Goal: Navigation & Orientation: Understand site structure

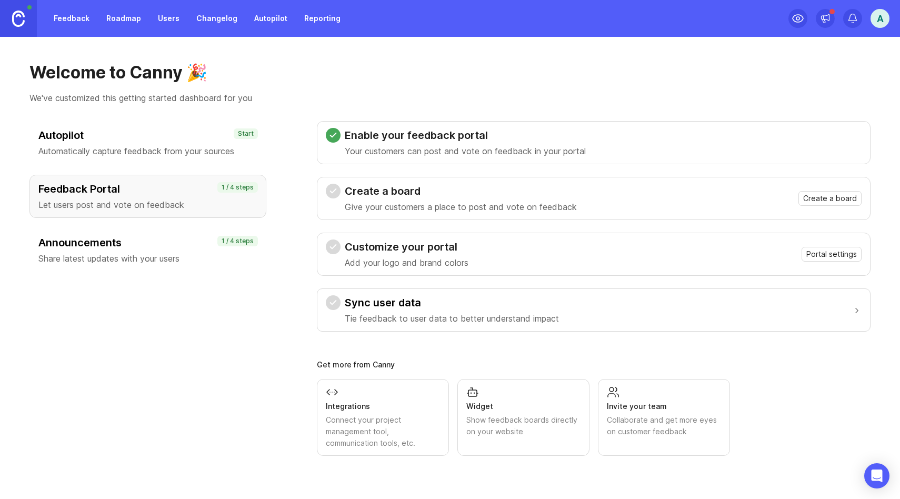
click at [158, 143] on div "Autopilot Automatically capture feedback from your sources" at bounding box center [147, 142] width 219 height 29
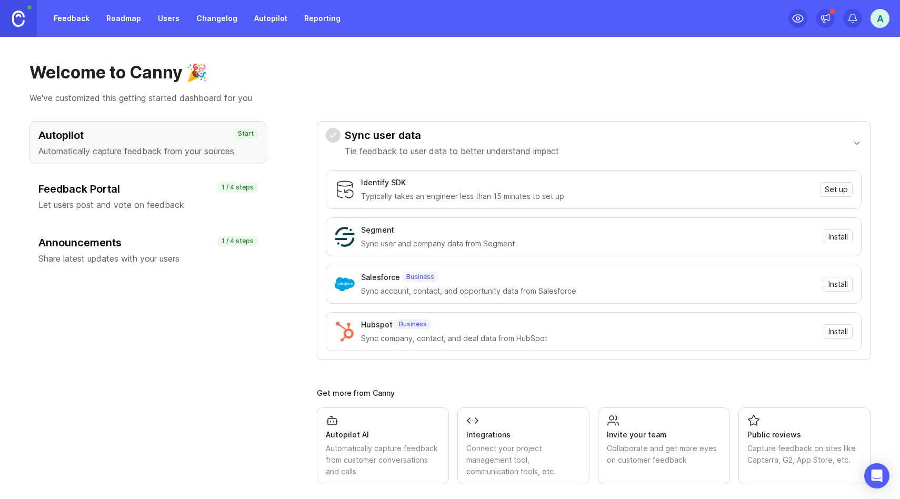
click at [129, 201] on p "Let users post and vote on feedback" at bounding box center [147, 204] width 219 height 13
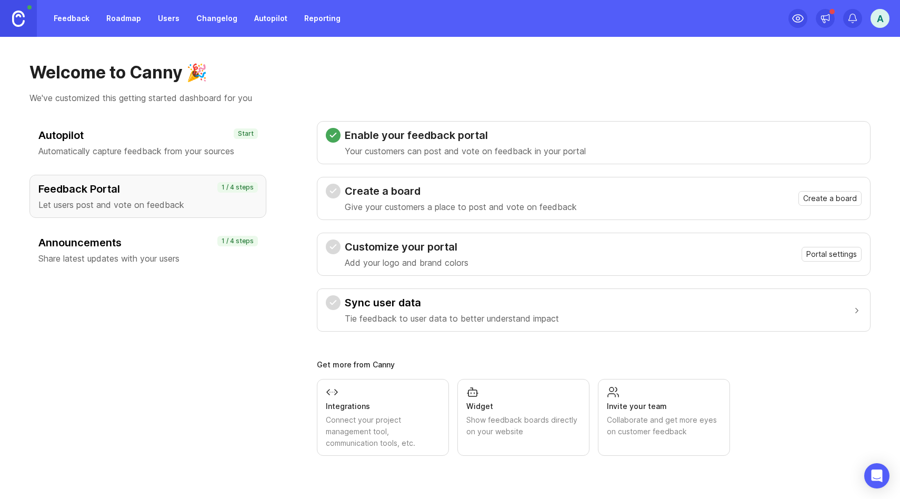
click at [149, 243] on h3 "Announcements" at bounding box center [147, 242] width 219 height 15
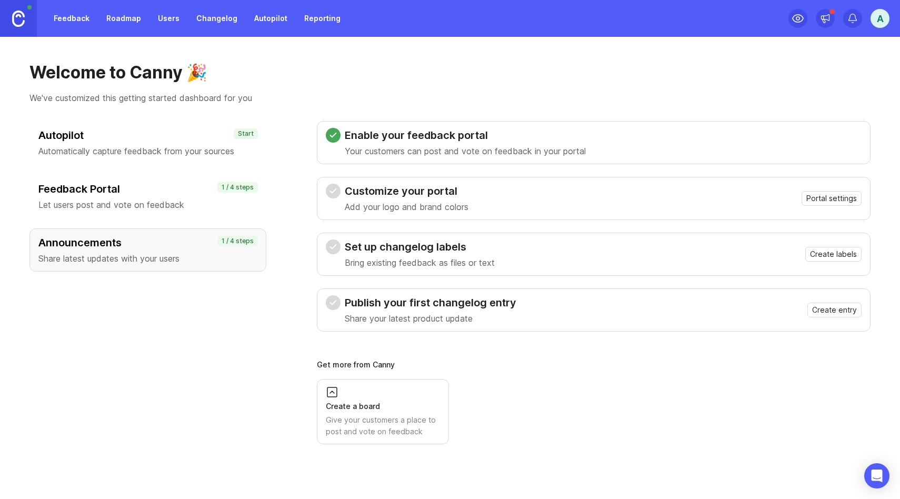
click at [148, 193] on h3 "Feedback Portal" at bounding box center [147, 189] width 219 height 15
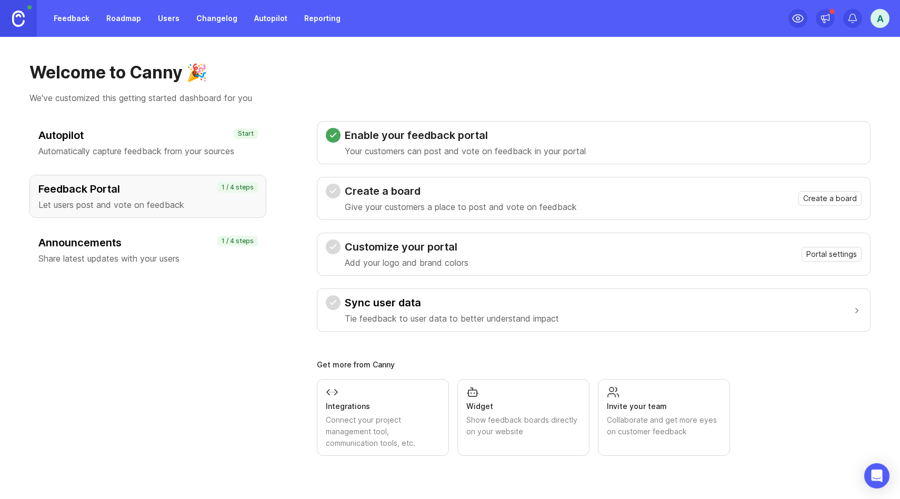
click at [144, 147] on p "Automatically capture feedback from your sources" at bounding box center [147, 151] width 219 height 13
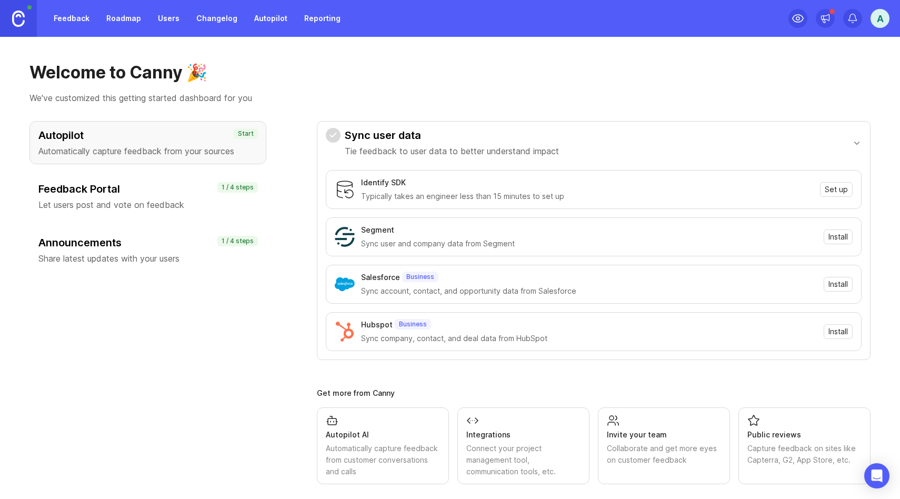
click at [115, 17] on link "Roadmap" at bounding box center [123, 18] width 47 height 19
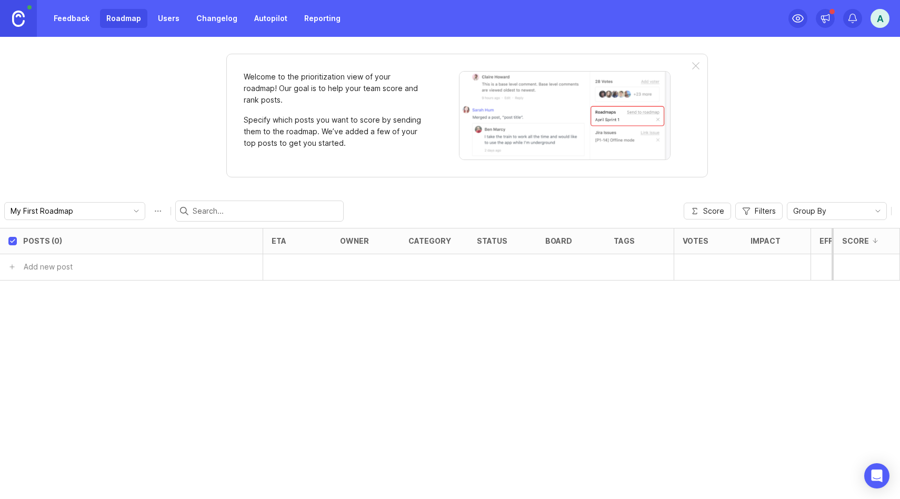
click at [167, 18] on link "Users" at bounding box center [169, 18] width 34 height 19
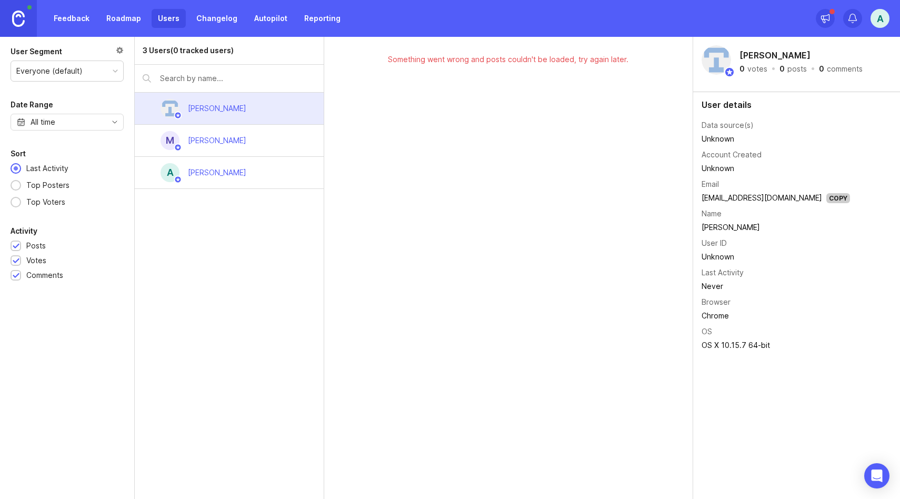
click at [207, 26] on link "Changelog" at bounding box center [217, 18] width 54 height 19
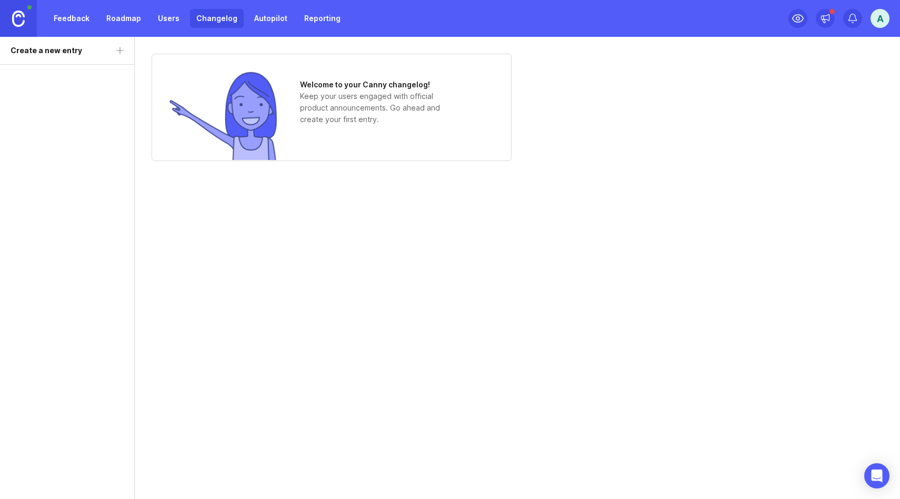
click at [260, 24] on link "Autopilot" at bounding box center [271, 18] width 46 height 19
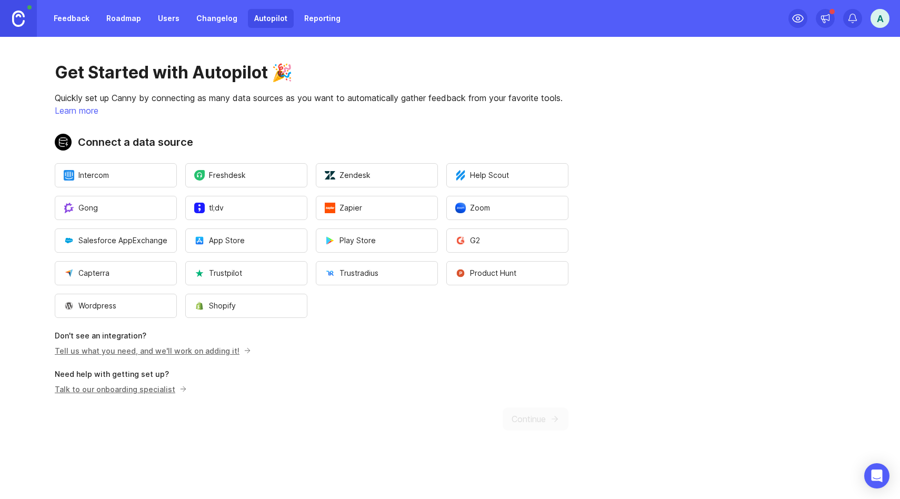
click at [127, 20] on link "Roadmap" at bounding box center [123, 18] width 47 height 19
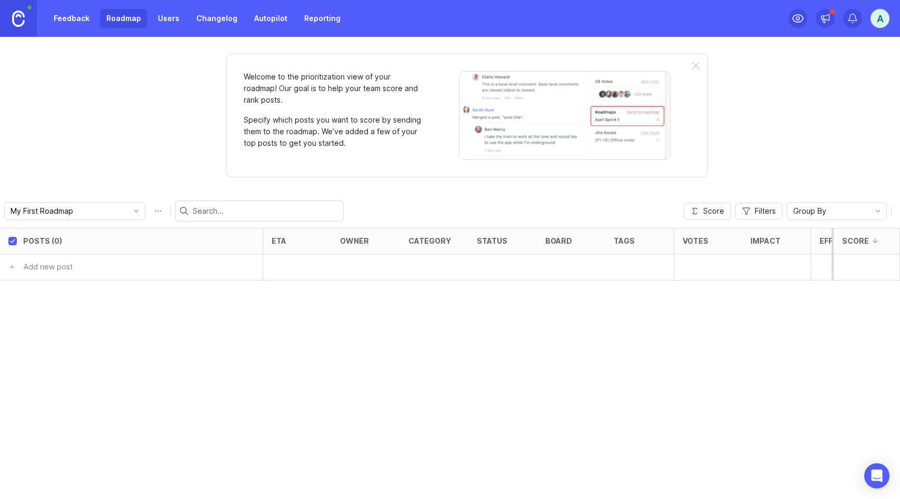
click at [165, 24] on link "Users" at bounding box center [169, 18] width 34 height 19
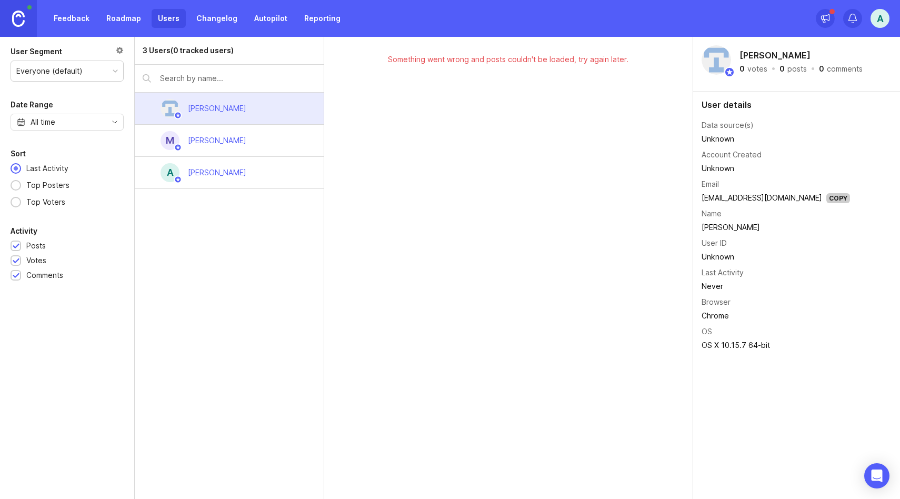
click at [75, 18] on link "Feedback" at bounding box center [71, 18] width 48 height 19
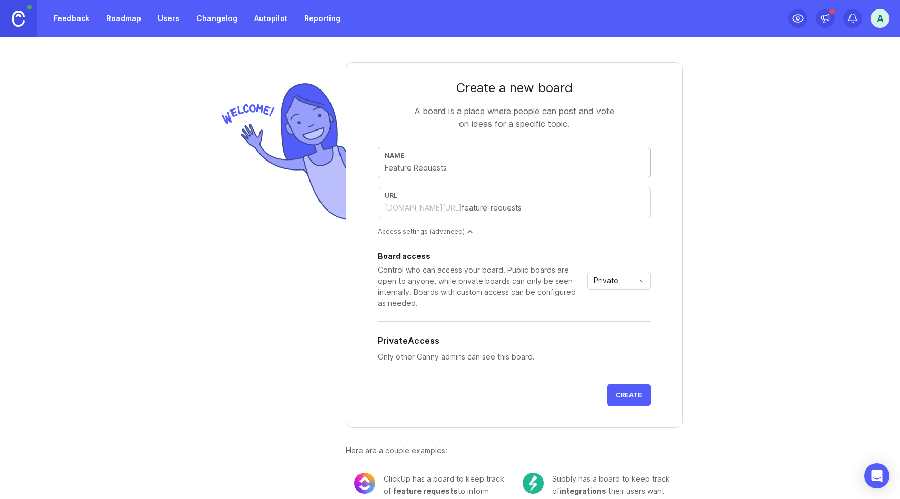
click at [636, 279] on icon "toggle icon" at bounding box center [641, 280] width 17 height 8
click at [625, 315] on li "Public" at bounding box center [619, 317] width 62 height 17
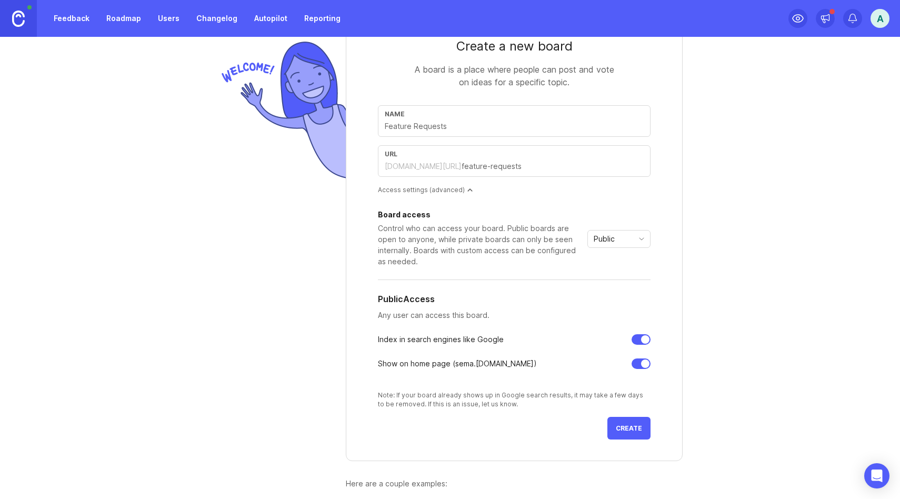
scroll to position [81, 0]
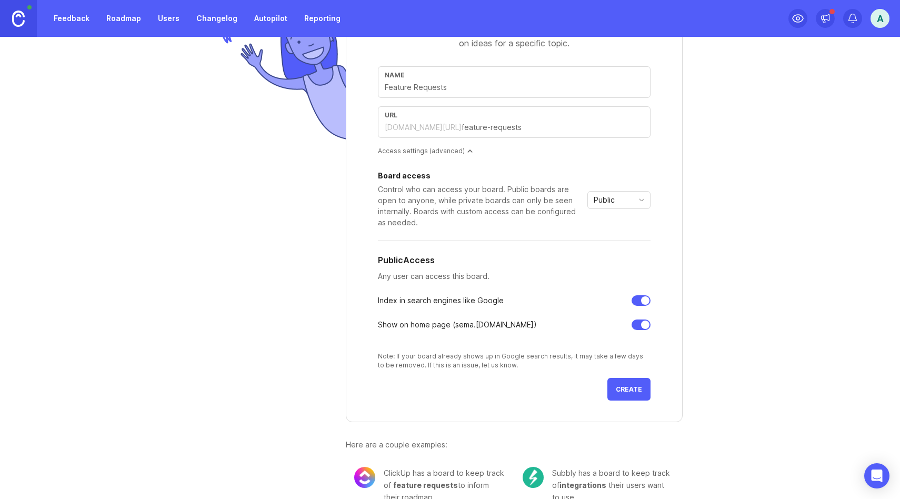
click at [635, 196] on icon "toggle icon" at bounding box center [641, 200] width 17 height 8
click at [620, 252] on span "Custom" at bounding box center [608, 255] width 26 height 12
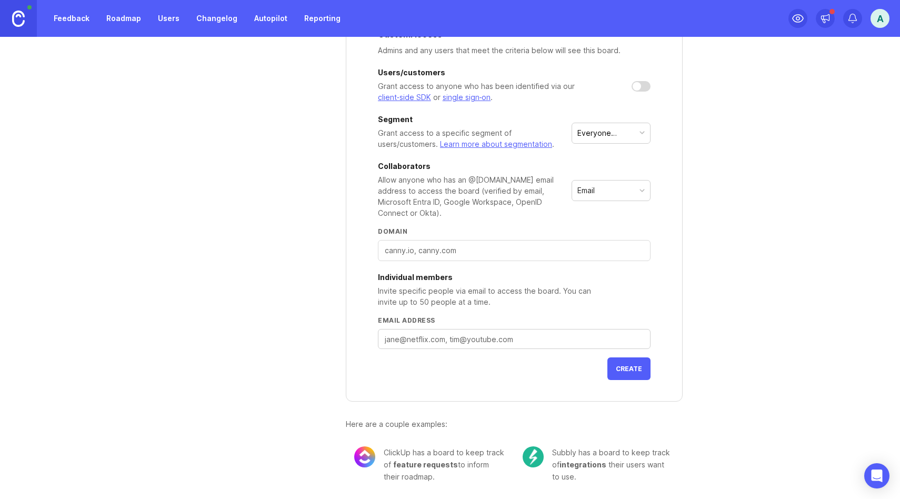
scroll to position [0, 0]
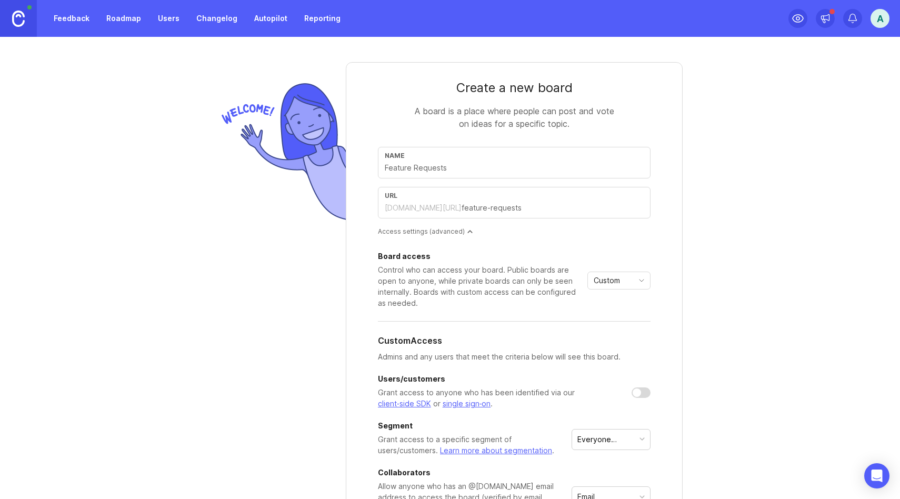
click at [222, 14] on link "Changelog" at bounding box center [217, 18] width 54 height 19
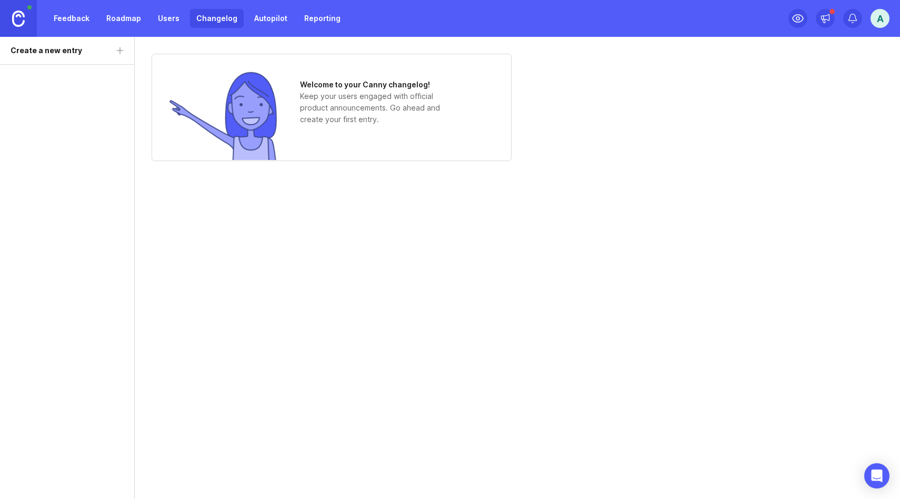
click at [167, 18] on link "Users" at bounding box center [169, 18] width 34 height 19
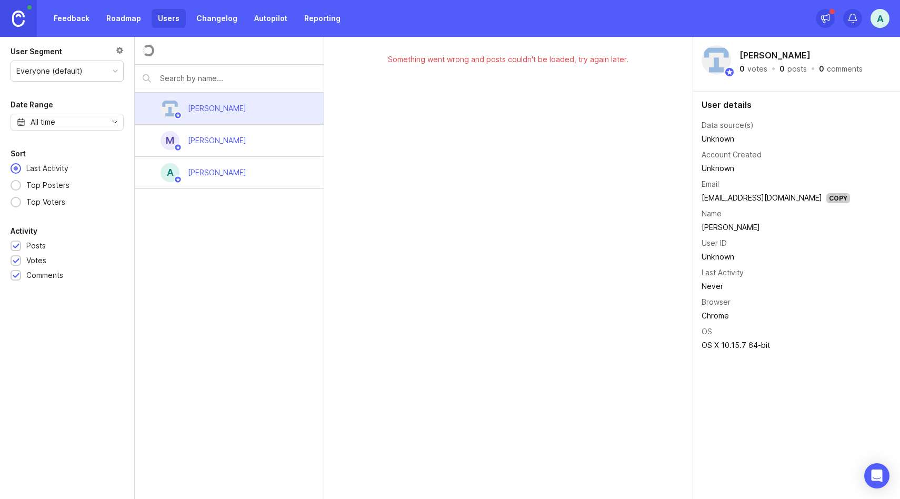
click at [130, 18] on link "Roadmap" at bounding box center [123, 18] width 47 height 19
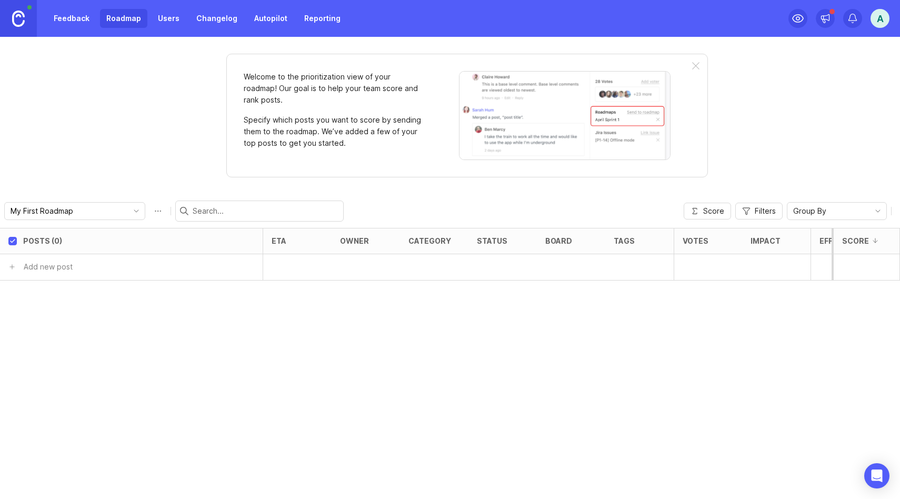
click at [317, 24] on link "Reporting" at bounding box center [322, 18] width 49 height 19
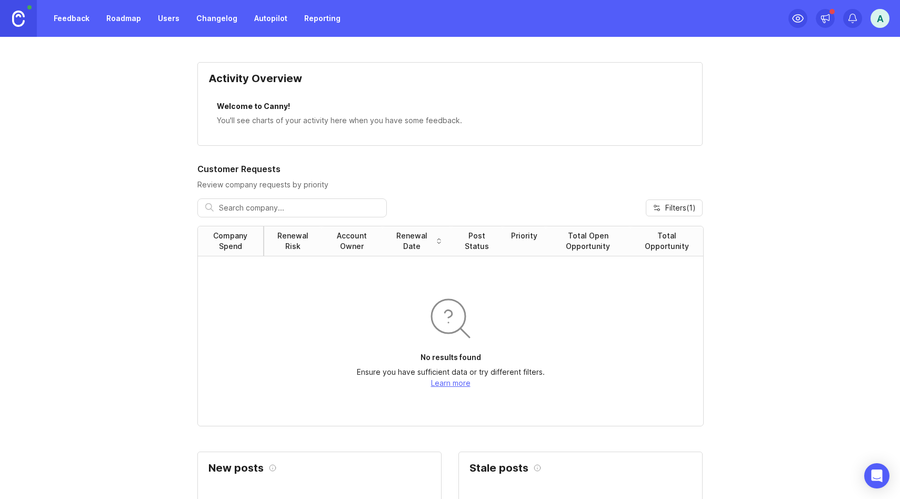
click at [308, 15] on link "Reporting" at bounding box center [322, 18] width 49 height 19
click at [257, 18] on link "Autopilot" at bounding box center [271, 18] width 46 height 19
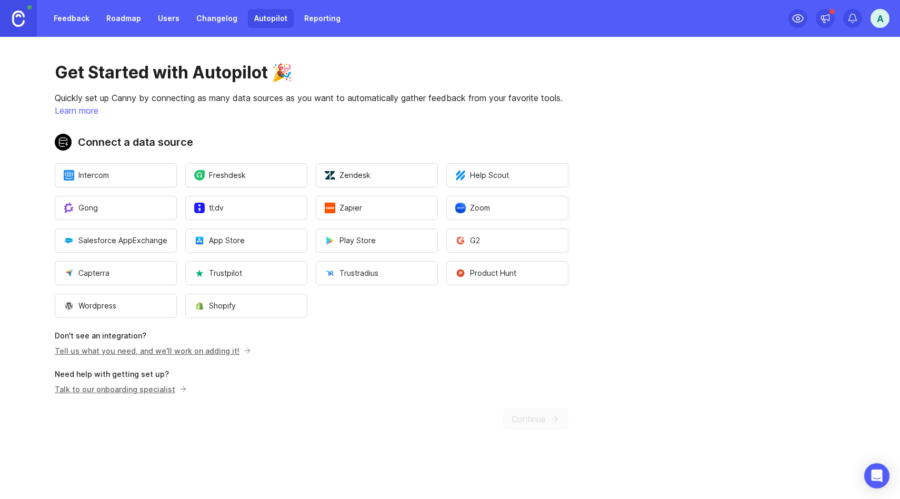
click at [127, 18] on link "Roadmap" at bounding box center [123, 18] width 47 height 19
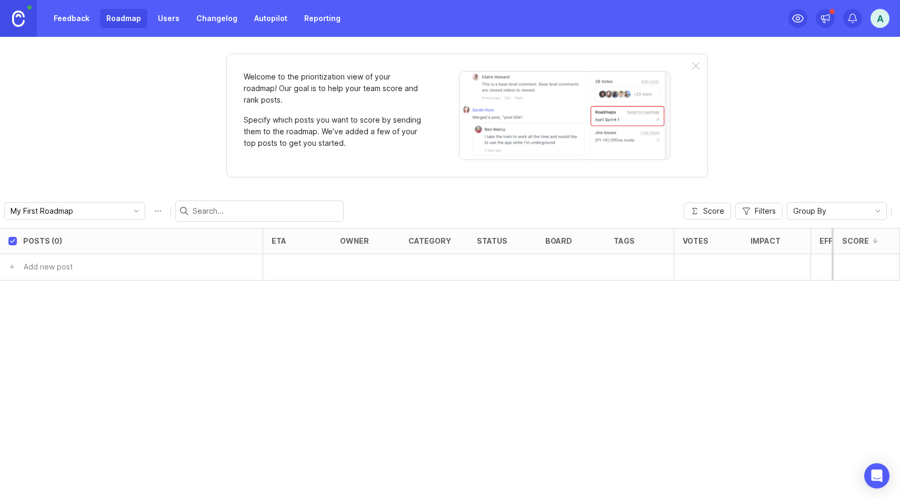
click at [84, 22] on link "Feedback" at bounding box center [71, 18] width 48 height 19
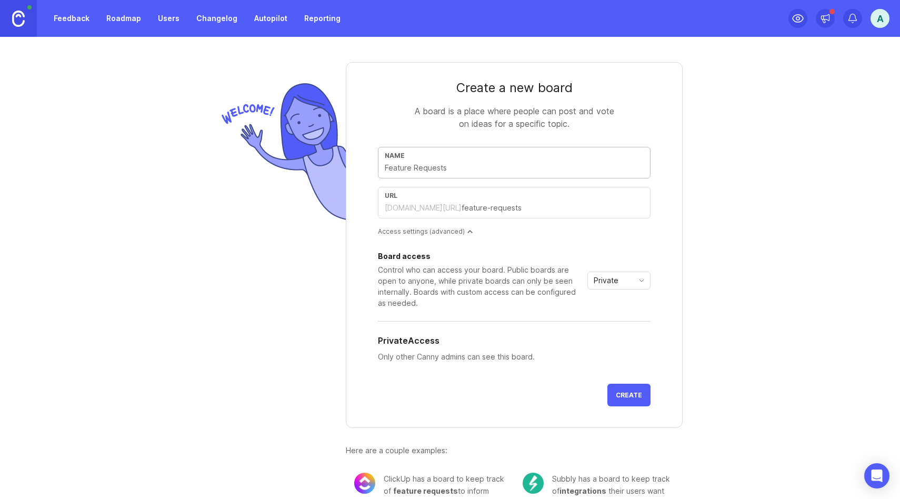
click at [22, 14] on img at bounding box center [18, 19] width 13 height 16
